Goal: Information Seeking & Learning: Compare options

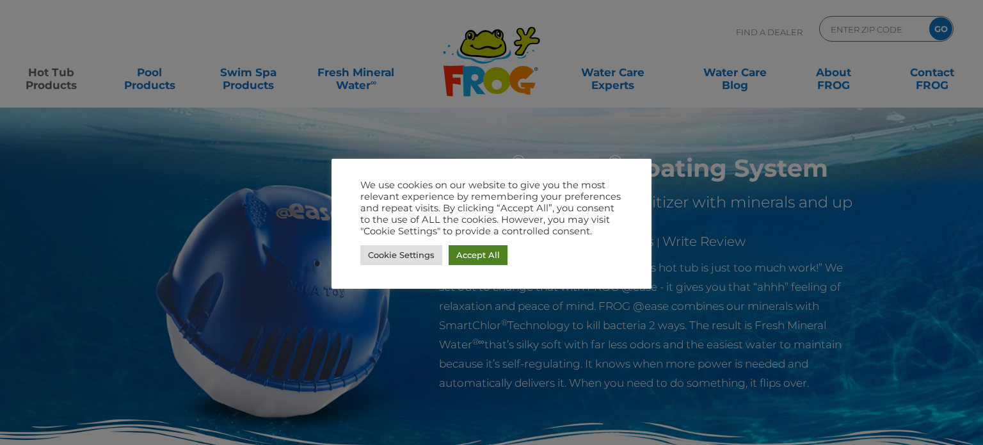
click at [478, 255] on link "Accept All" at bounding box center [477, 255] width 59 height 20
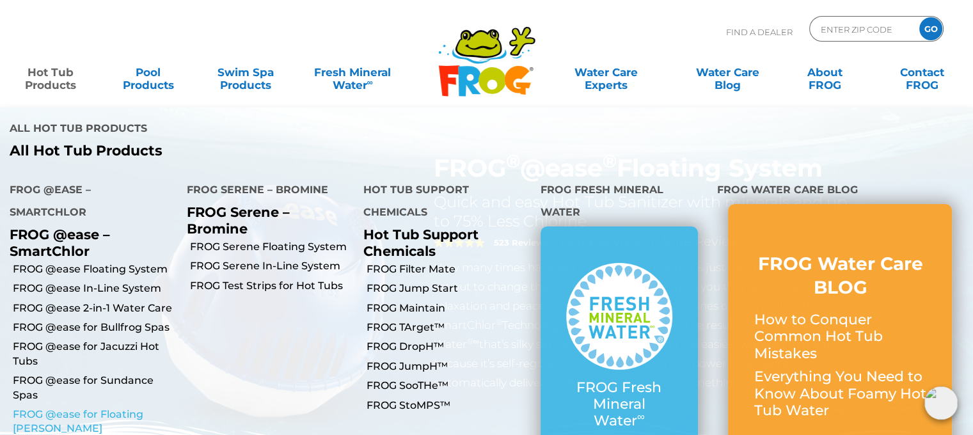
click at [79, 407] on link "FROG @ease for Floating [PERSON_NAME]" at bounding box center [95, 421] width 164 height 29
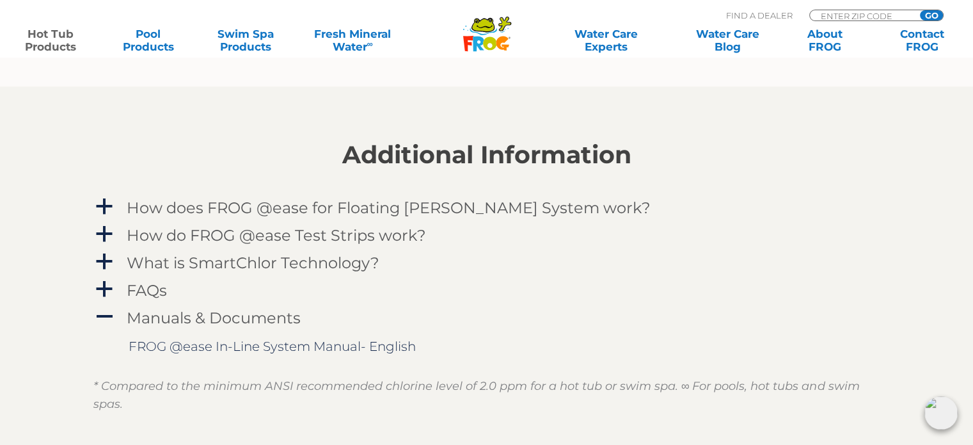
scroll to position [1279, 0]
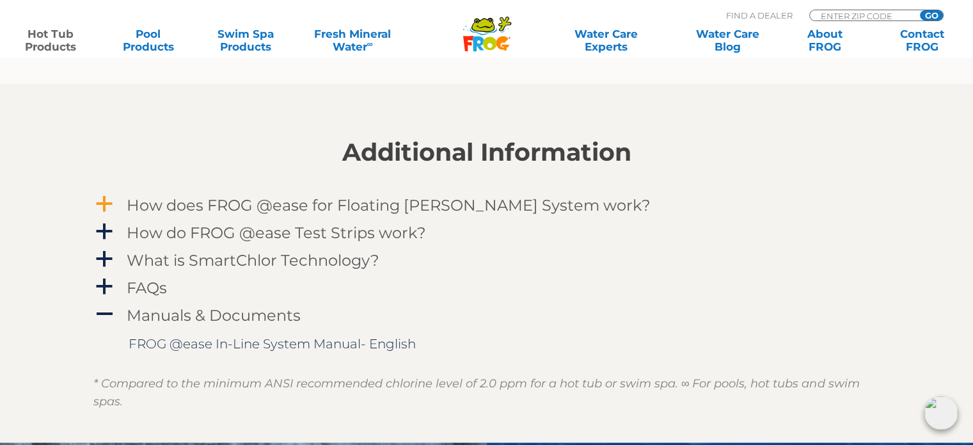
click at [95, 198] on span "a" at bounding box center [104, 203] width 19 height 19
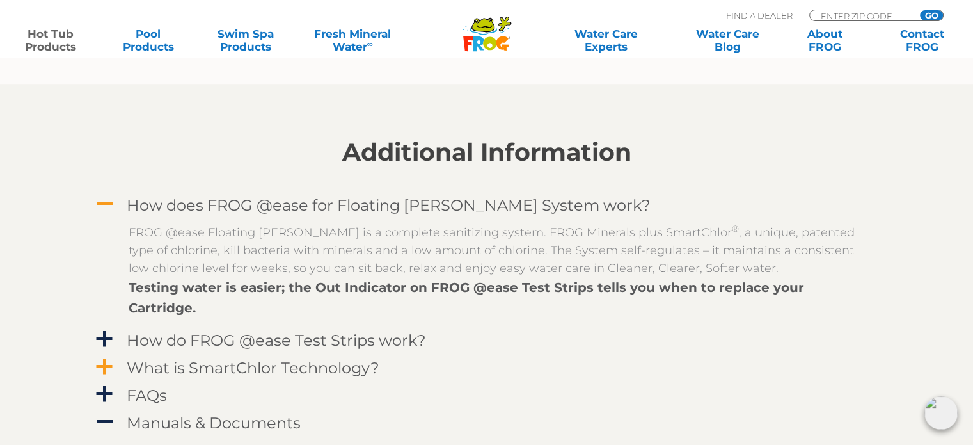
click at [105, 357] on span "a" at bounding box center [104, 366] width 19 height 19
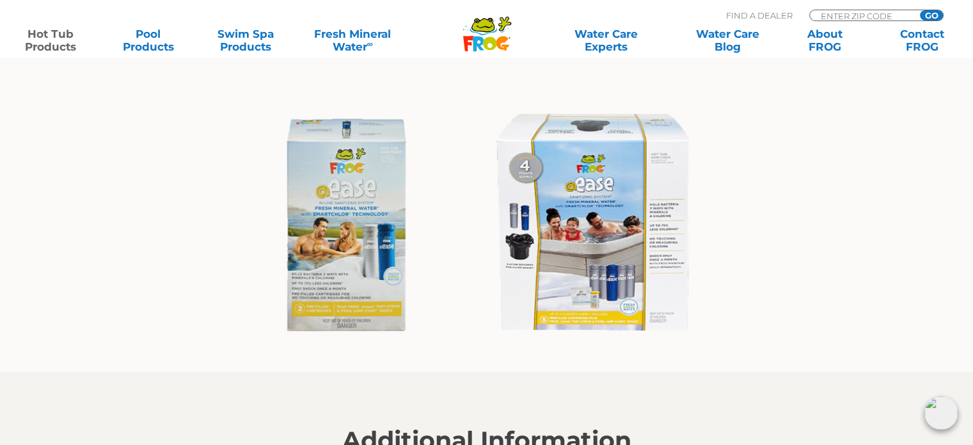
scroll to position [977, 0]
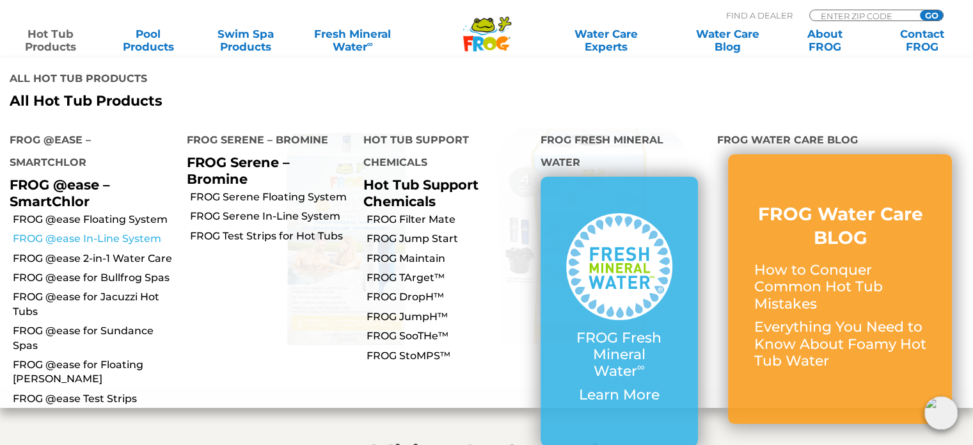
click at [89, 232] on link "FROG @ease In-Line System" at bounding box center [95, 239] width 164 height 14
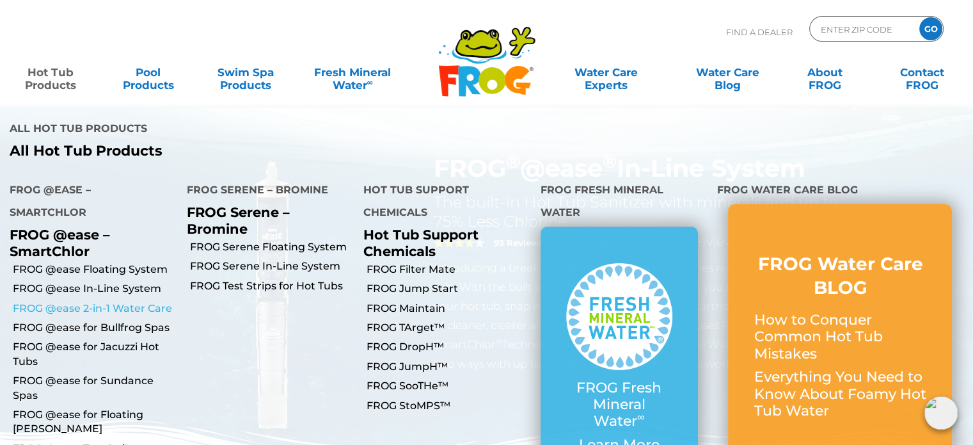
click at [78, 301] on link "FROG @ease 2-in-1 Water Care" at bounding box center [95, 308] width 164 height 14
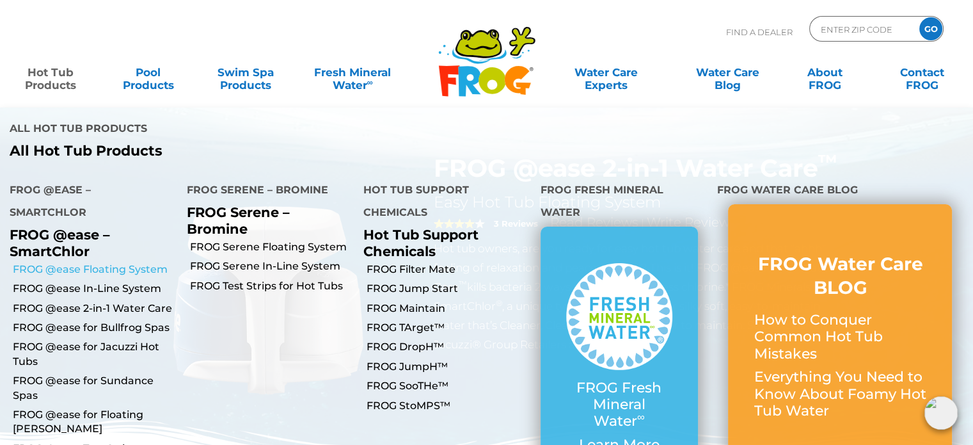
click at [101, 262] on link "FROG @ease Floating System" at bounding box center [95, 269] width 164 height 14
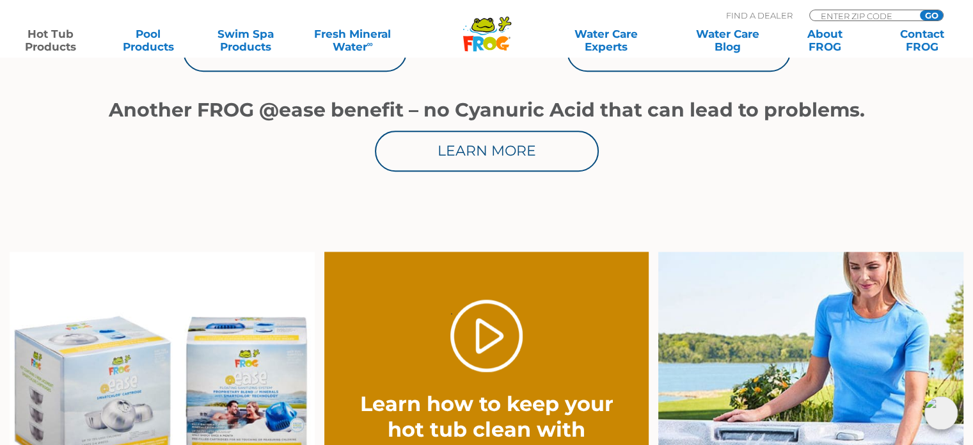
scroll to position [512, 0]
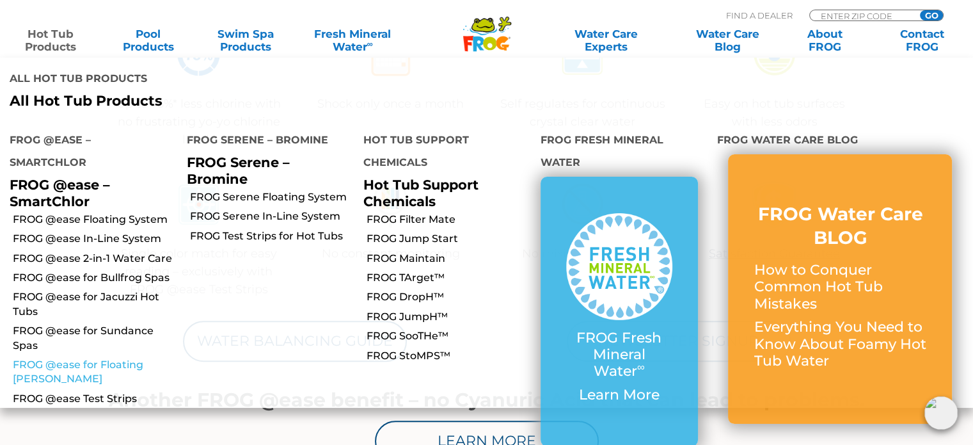
click at [94, 358] on link "FROG @ease for Floating [PERSON_NAME]" at bounding box center [95, 372] width 164 height 29
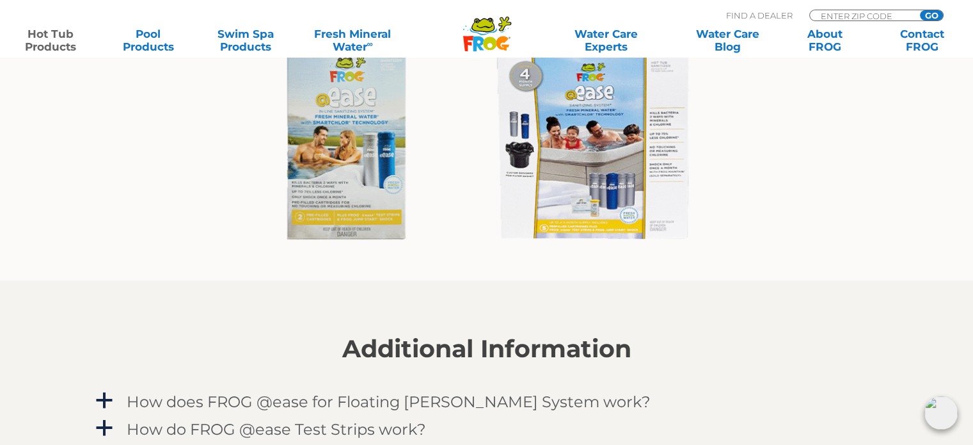
scroll to position [1087, 0]
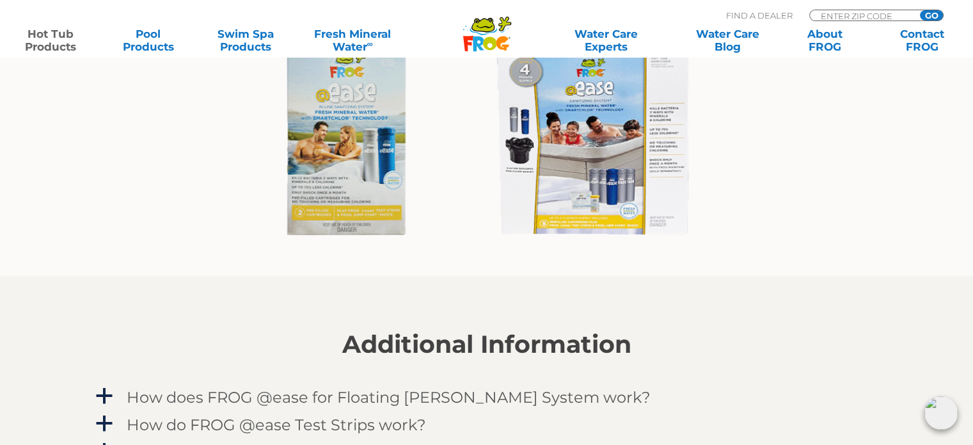
click at [549, 169] on img at bounding box center [487, 129] width 468 height 252
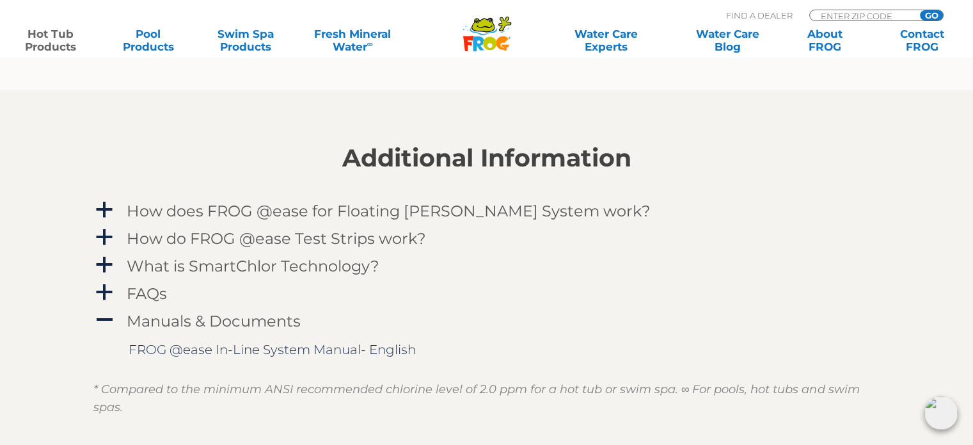
scroll to position [1343, 0]
